Goal: Task Accomplishment & Management: Use online tool/utility

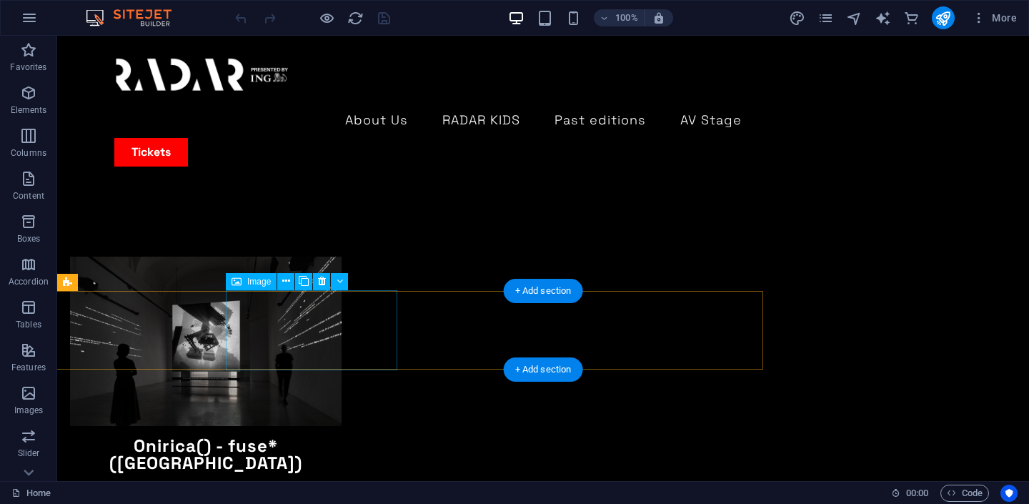
scroll to position [3932, 0]
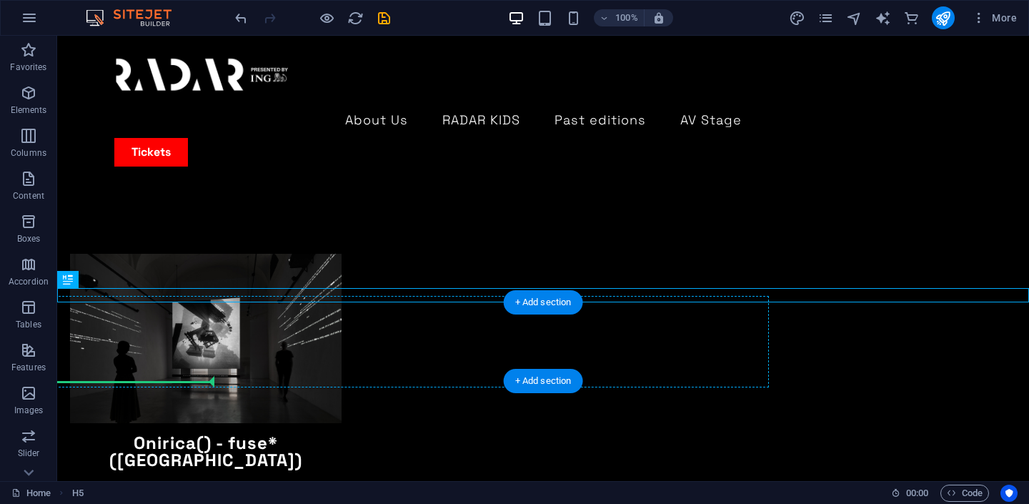
drag, startPoint x: 209, startPoint y: 296, endPoint x: 211, endPoint y: 377, distance: 80.7
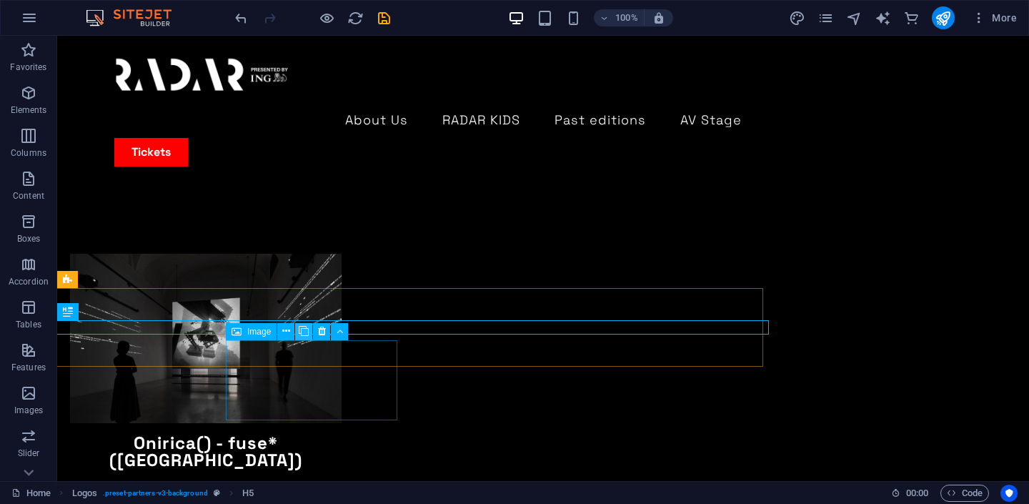
click at [307, 333] on icon at bounding box center [304, 331] width 10 height 15
click at [234, 19] on icon "undo" at bounding box center [241, 18] width 16 height 16
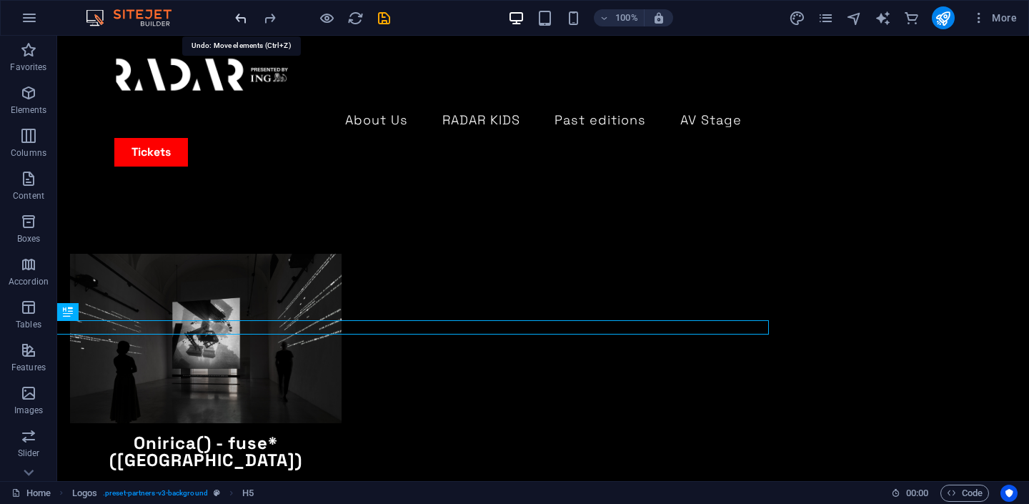
click at [244, 20] on icon "undo" at bounding box center [241, 18] width 16 height 16
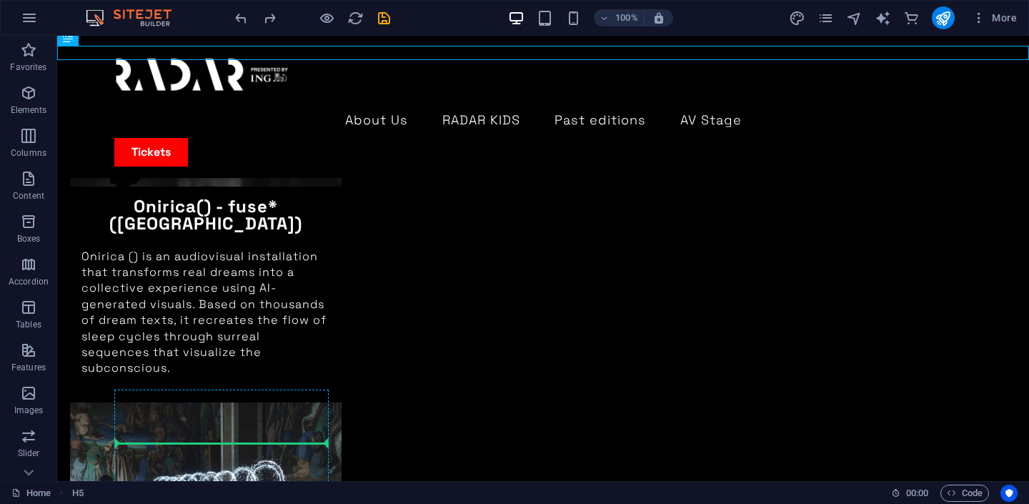
scroll to position [4206, 0]
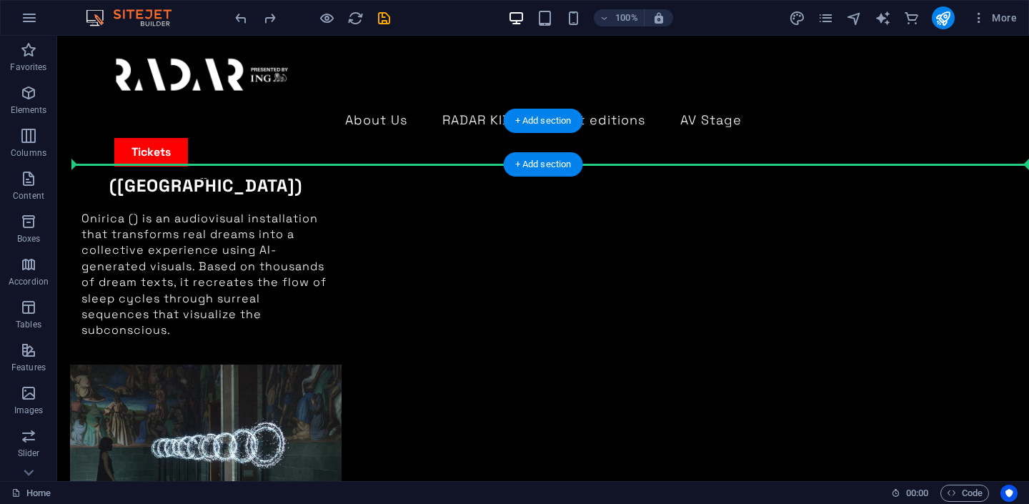
drag, startPoint x: 183, startPoint y: 295, endPoint x: 141, endPoint y: 156, distance: 145.5
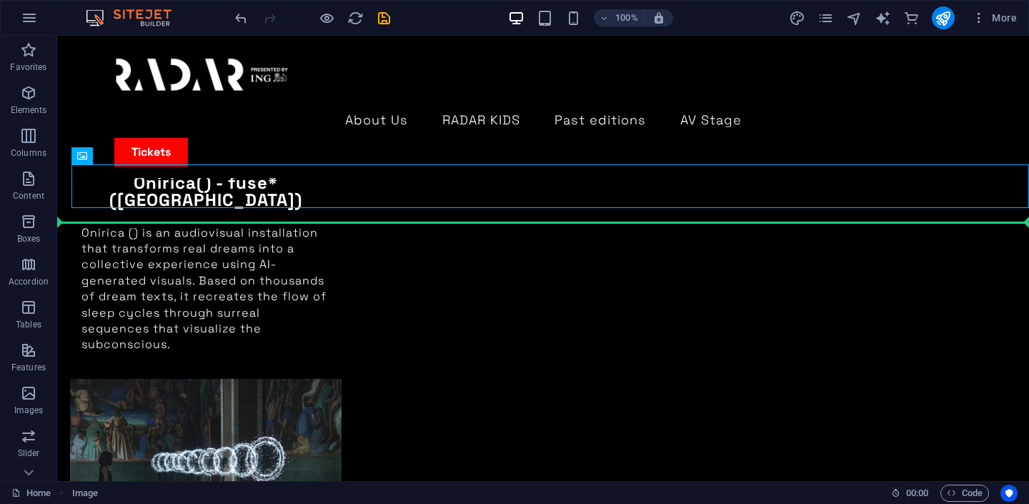
drag, startPoint x: 174, startPoint y: 188, endPoint x: 174, endPoint y: 224, distance: 36.4
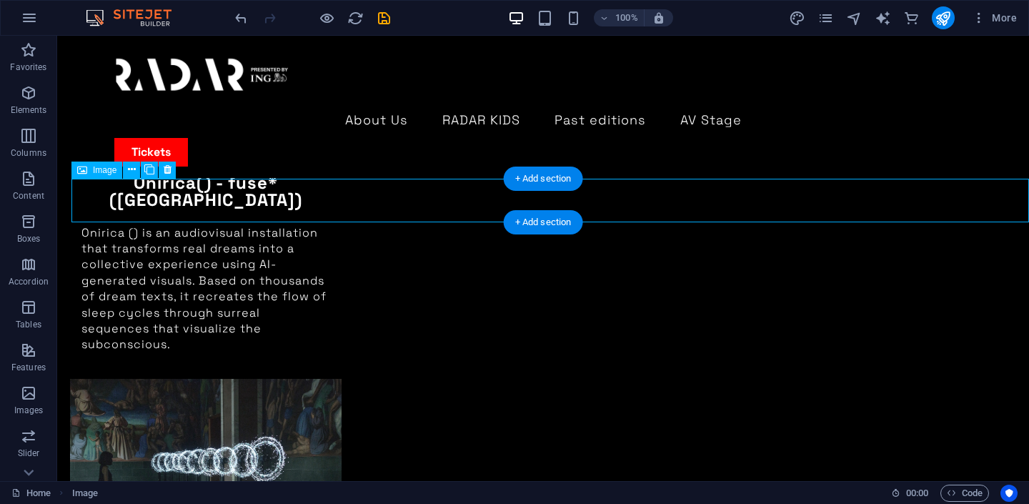
select select "px"
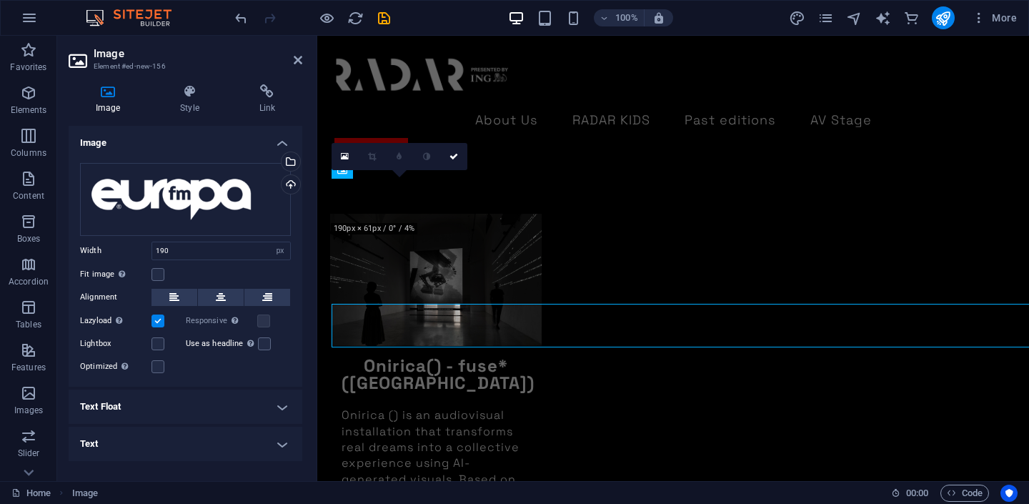
scroll to position [4067, 0]
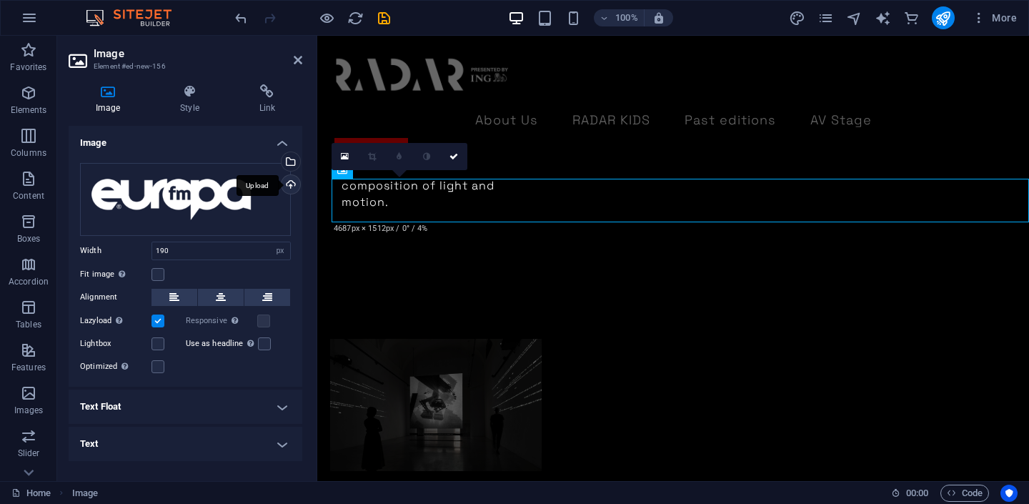
click at [292, 181] on div "Upload" at bounding box center [289, 185] width 21 height 21
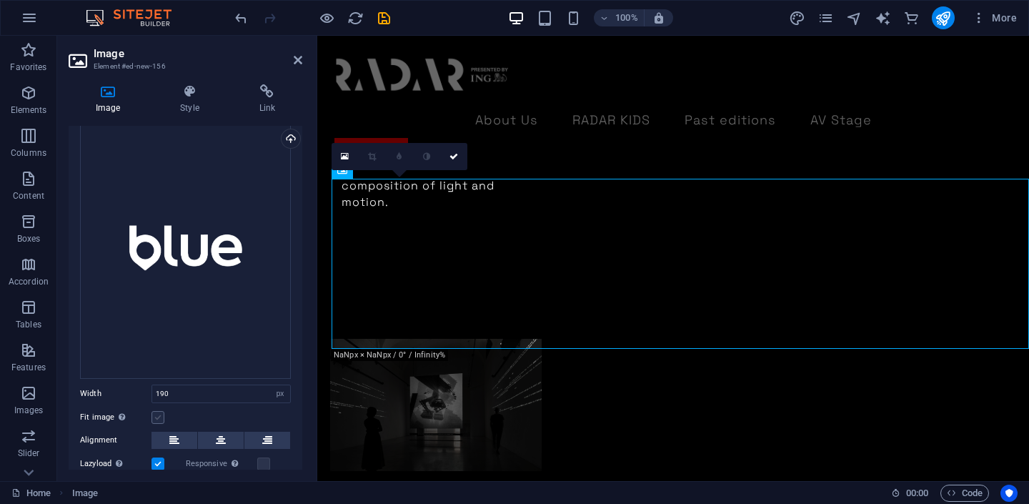
click at [159, 416] on label at bounding box center [157, 417] width 13 height 13
click at [0, 0] on input "Fit image Automatically fit image to a fixed width and height" at bounding box center [0, 0] width 0 height 0
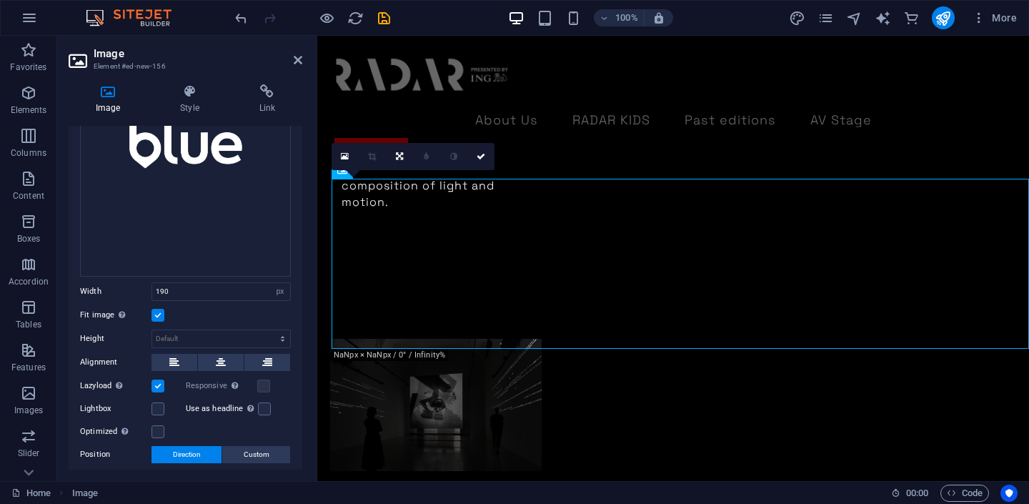
scroll to position [178, 0]
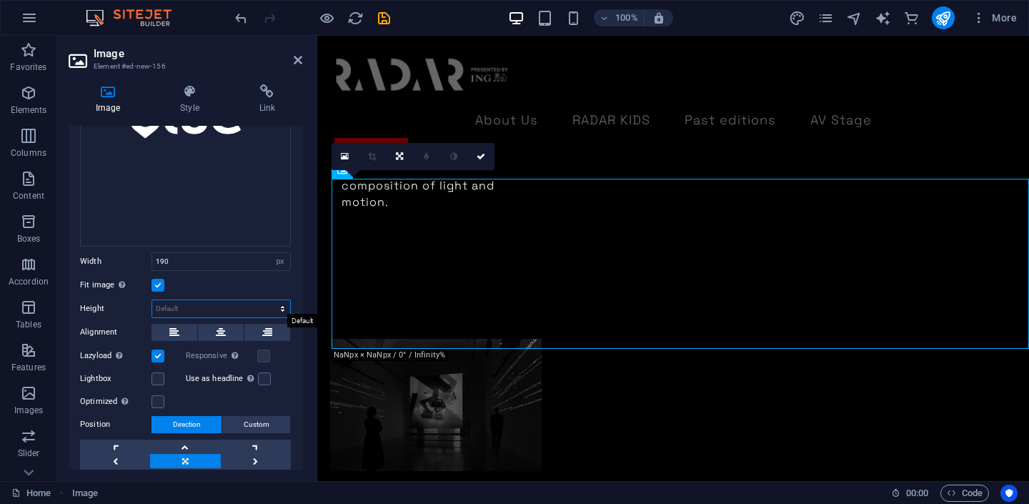
click at [191, 304] on select "Default auto px" at bounding box center [221, 308] width 138 height 17
select select "px"
click at [267, 300] on select "Default auto px" at bounding box center [221, 308] width 138 height 17
type input "238"
type input "2"
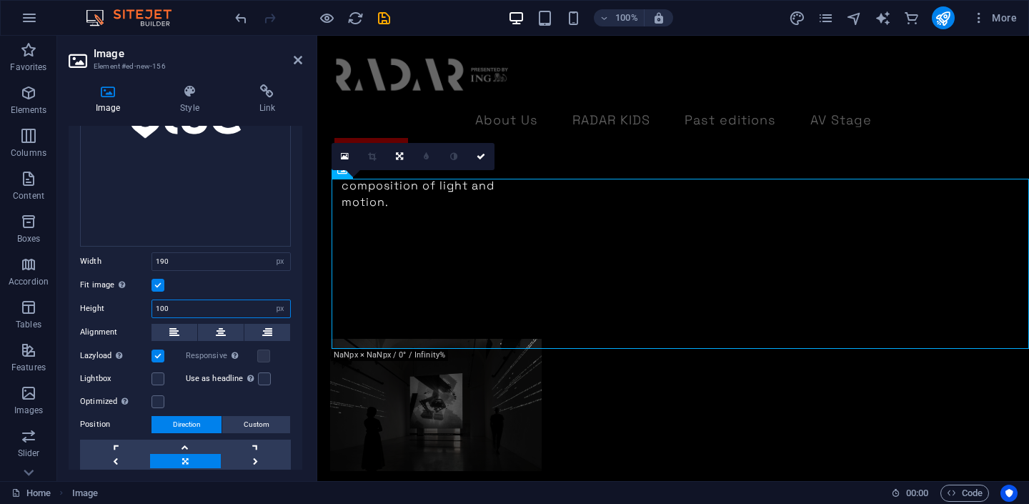
type input "100"
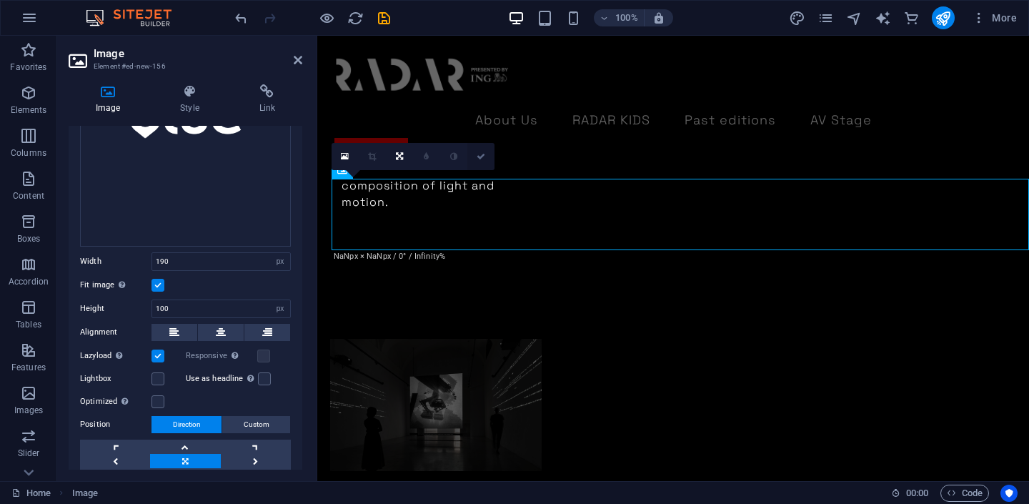
click at [484, 159] on icon at bounding box center [481, 156] width 9 height 9
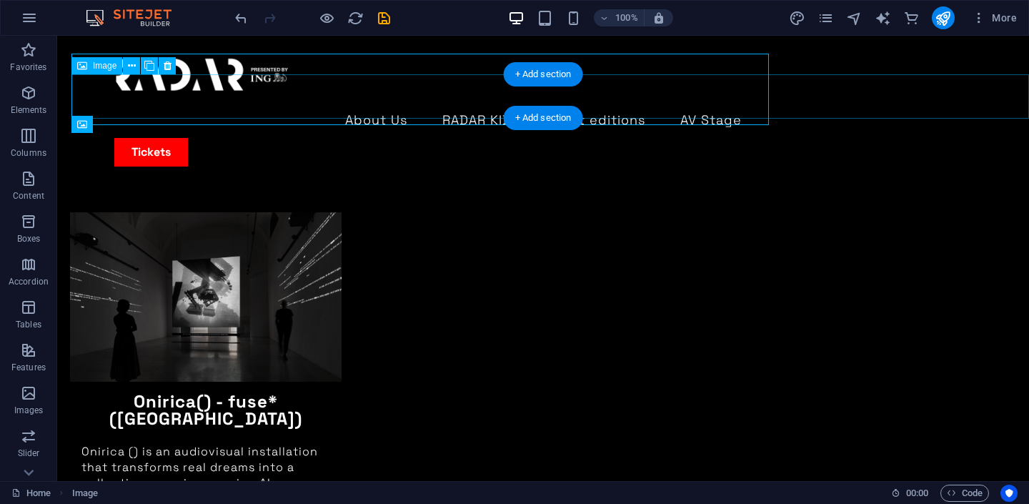
scroll to position [4192, 0]
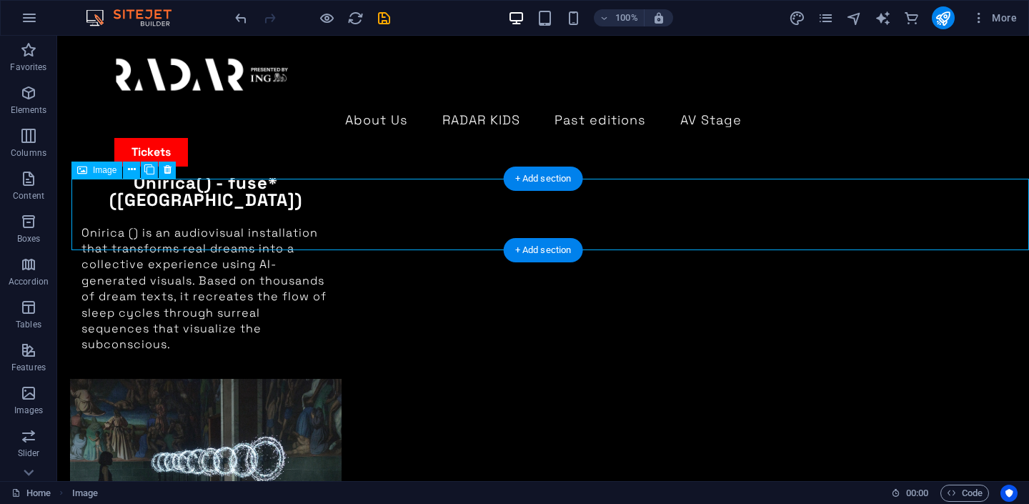
select select "px"
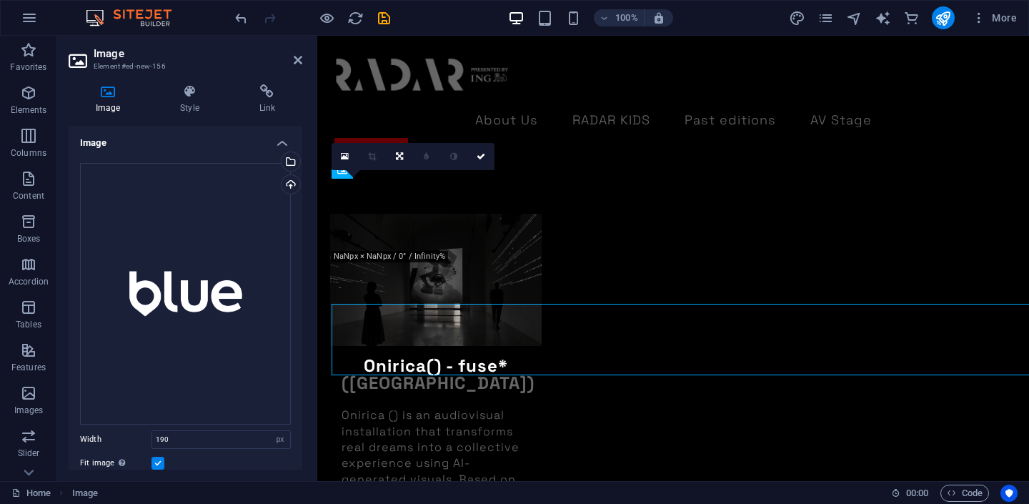
scroll to position [4067, 0]
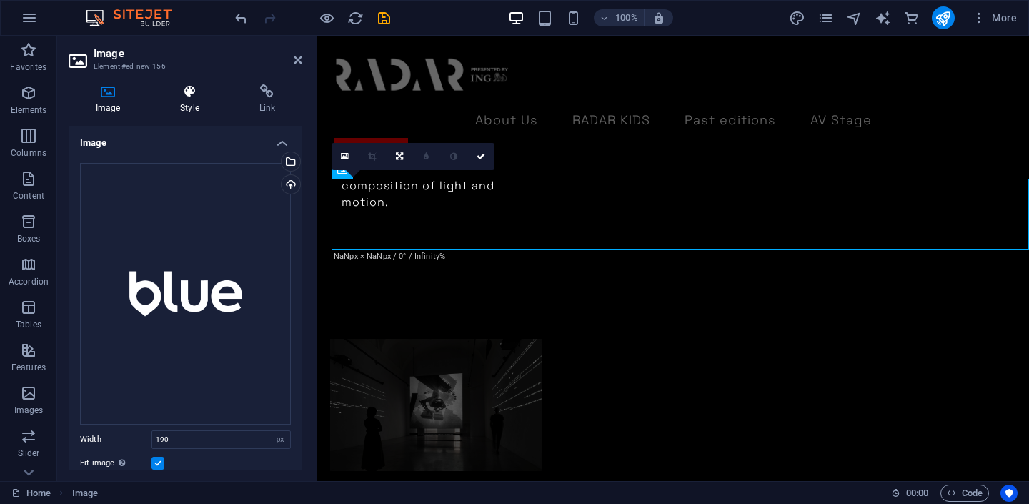
click at [180, 96] on icon at bounding box center [189, 91] width 73 height 14
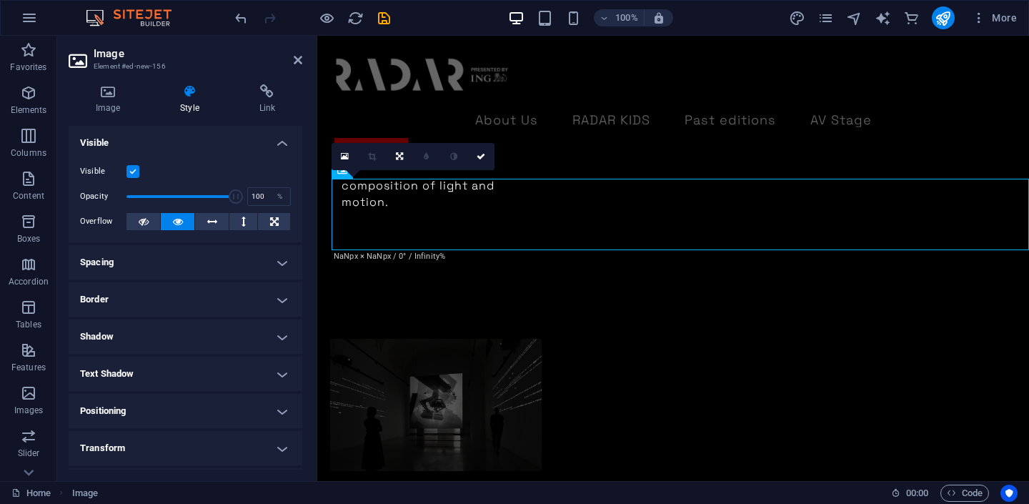
click at [207, 255] on h4 "Spacing" at bounding box center [186, 262] width 234 height 34
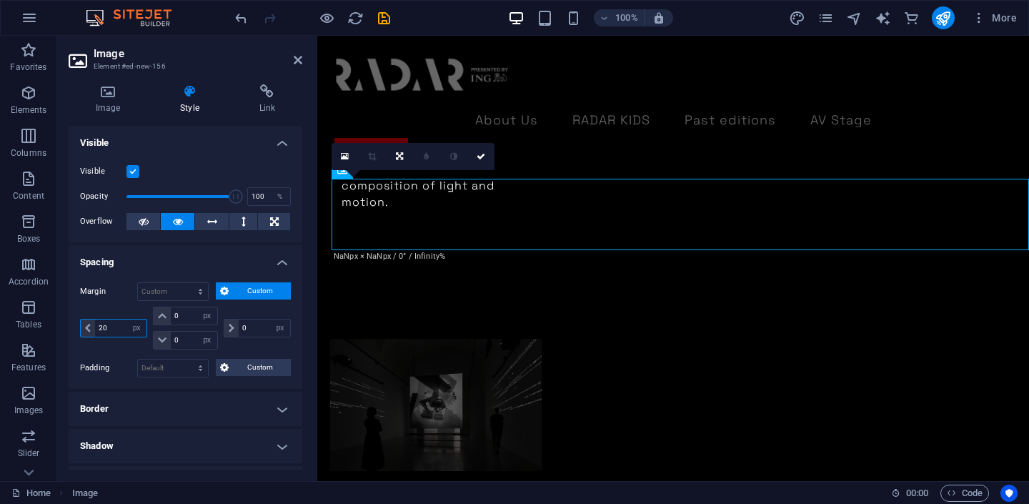
click at [106, 332] on input "20" at bounding box center [120, 327] width 51 height 17
type input "2"
type input "0"
select select "px"
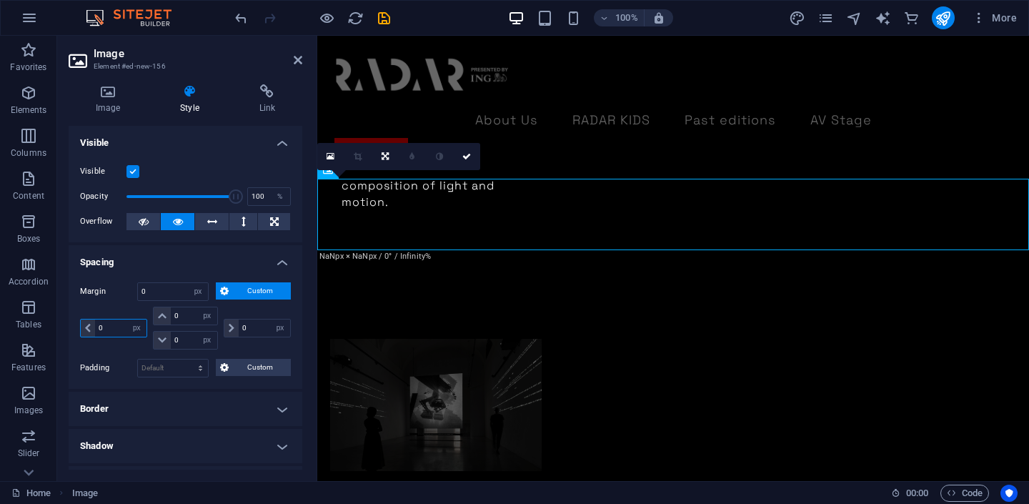
click at [112, 331] on input "0" at bounding box center [120, 327] width 51 height 17
type input "-20"
select select "DISABLED_OPTION_VALUE"
click at [454, 158] on icon at bounding box center [452, 156] width 9 height 9
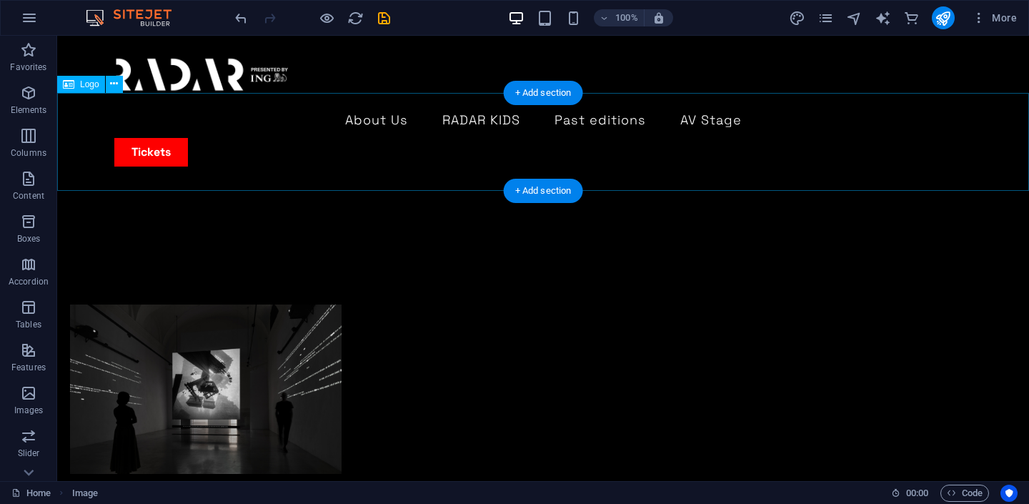
scroll to position [3515, 0]
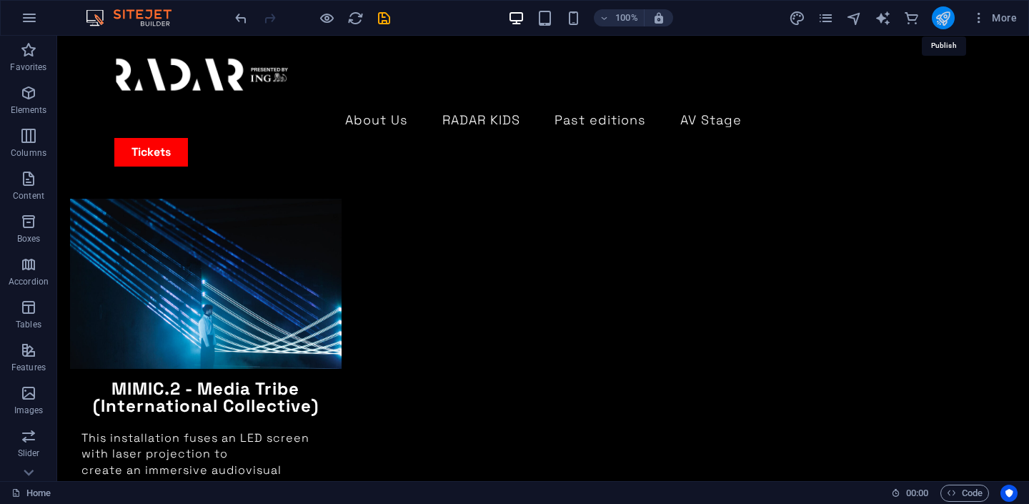
click at [939, 19] on icon "publish" at bounding box center [942, 18] width 16 height 16
